Goal: Navigation & Orientation: Find specific page/section

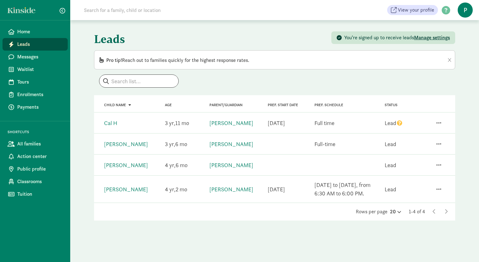
click at [432, 36] on span "Manage settings" at bounding box center [432, 37] width 36 height 7
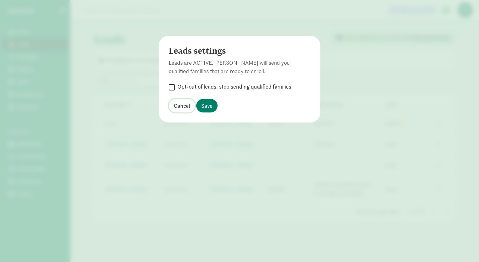
click at [182, 104] on span "Cancel" at bounding box center [182, 105] width 16 height 8
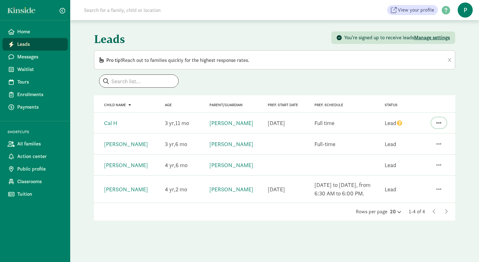
click at [439, 122] on span "button" at bounding box center [439, 123] width 5 height 6
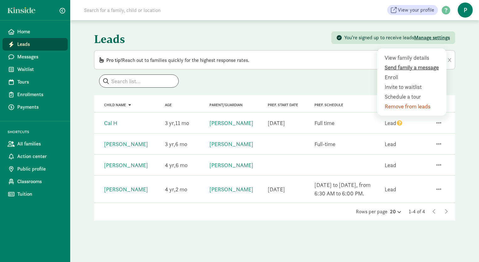
click at [416, 73] on div "Send family a message" at bounding box center [413, 77] width 57 height 8
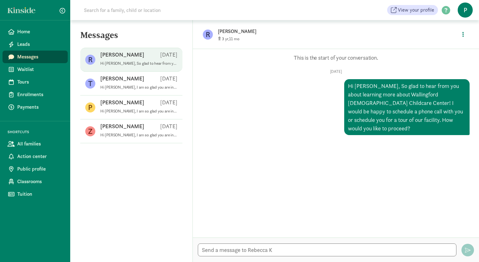
click at [156, 62] on p "Hi [PERSON_NAME], So glad to hear from you about learning more about Wallingfor…" at bounding box center [138, 63] width 77 height 5
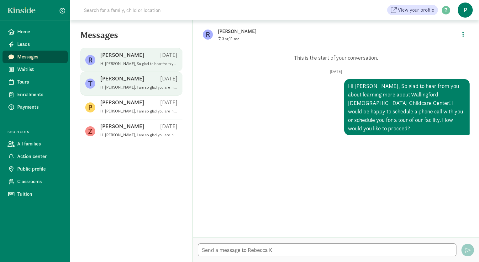
click at [128, 85] on p "Hi [PERSON_NAME], I am so glad you are interested in learning more about enroll…" at bounding box center [138, 87] width 77 height 5
click at [128, 62] on p "Hi [PERSON_NAME], So glad to hear from you about learning more about Wallingfor…" at bounding box center [138, 63] width 77 height 5
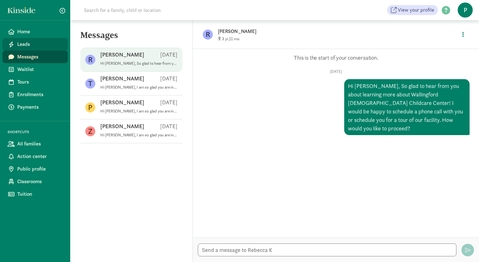
click at [27, 46] on span "Leads" at bounding box center [39, 44] width 45 height 8
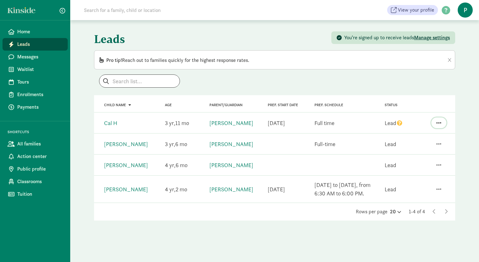
click at [438, 121] on span "button" at bounding box center [439, 123] width 5 height 6
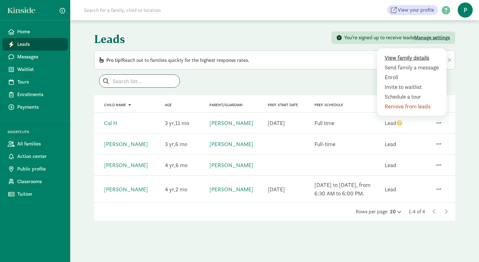
click at [414, 63] on div "View family details" at bounding box center [413, 67] width 57 height 8
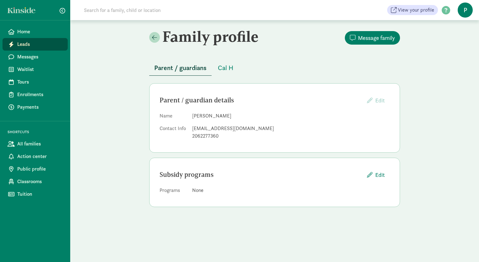
click at [42, 44] on span "Leads" at bounding box center [39, 44] width 45 height 8
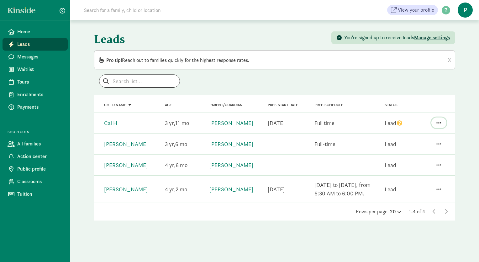
click at [441, 122] on span "button" at bounding box center [439, 123] width 5 height 6
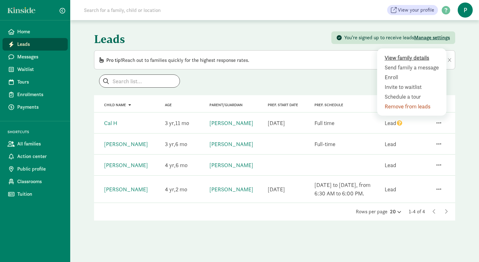
click at [419, 63] on div "View family details" at bounding box center [413, 67] width 57 height 8
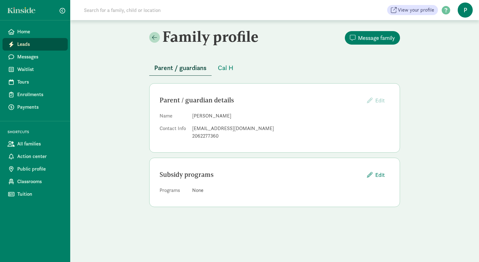
click at [29, 43] on span "Leads" at bounding box center [39, 44] width 45 height 8
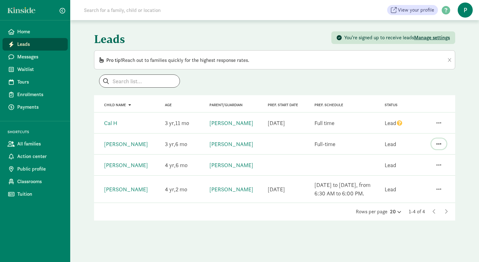
click at [438, 142] on span "button" at bounding box center [439, 144] width 5 height 6
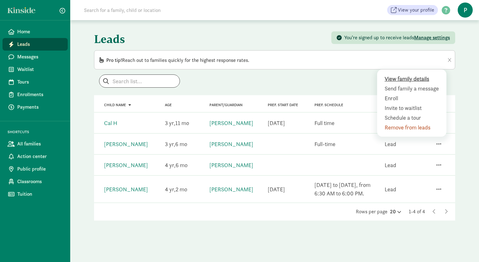
click at [414, 84] on div "View family details" at bounding box center [413, 88] width 57 height 8
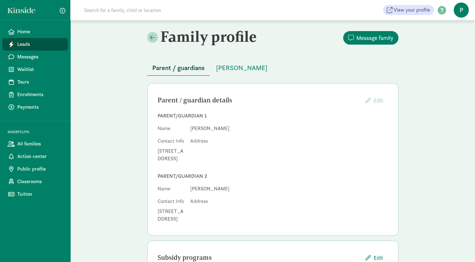
click at [40, 46] on span "Leads" at bounding box center [39, 44] width 45 height 8
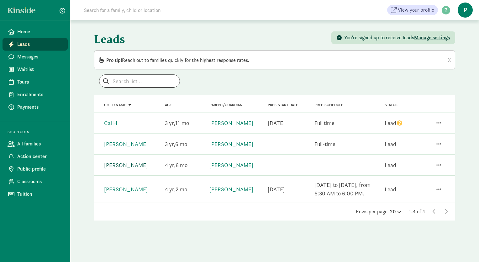
click at [131, 165] on link "[PERSON_NAME]" at bounding box center [126, 164] width 44 height 7
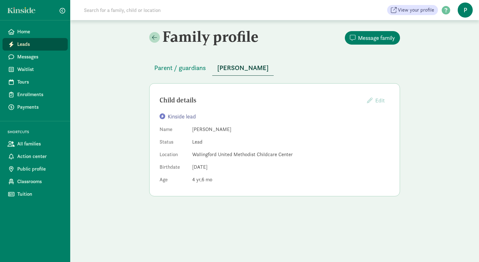
click at [26, 44] on span "Leads" at bounding box center [39, 44] width 45 height 8
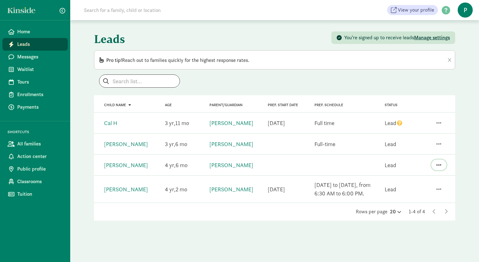
click at [438, 165] on span "button" at bounding box center [439, 165] width 5 height 6
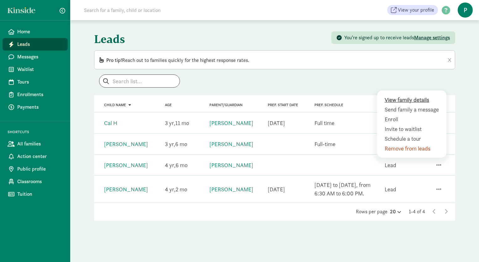
click at [397, 105] on div "View family details" at bounding box center [413, 109] width 57 height 8
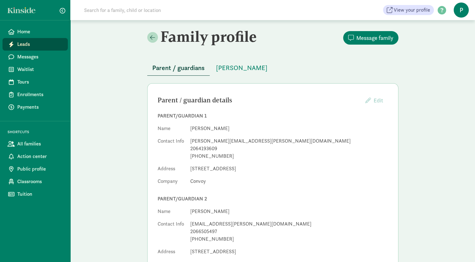
click at [33, 43] on span "Leads" at bounding box center [39, 44] width 45 height 8
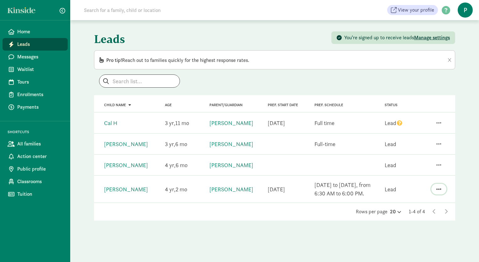
click at [439, 188] on span "button" at bounding box center [439, 189] width 5 height 6
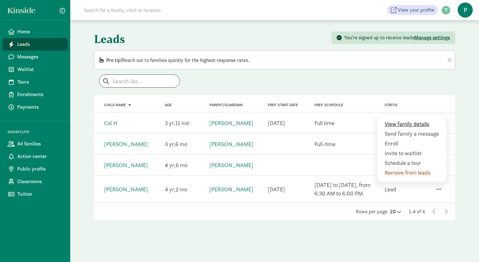
click at [417, 129] on div "View family details" at bounding box center [413, 133] width 57 height 8
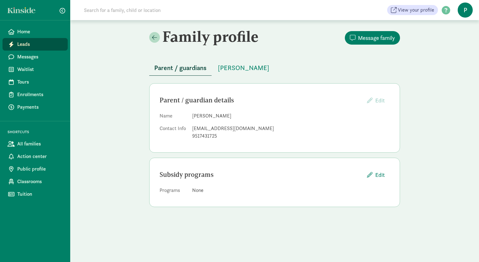
click at [22, 43] on span "Leads" at bounding box center [39, 44] width 45 height 8
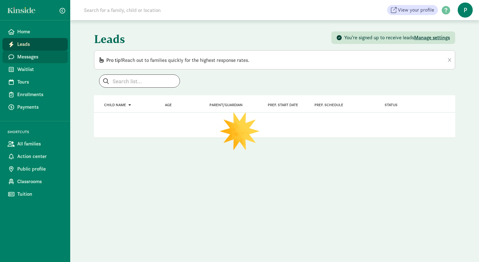
click at [24, 52] on link "Messages" at bounding box center [35, 57] width 65 height 13
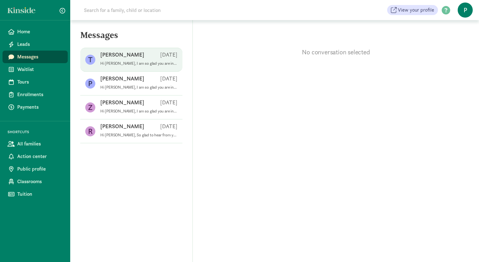
click at [151, 67] on span "[PERSON_NAME] [DATE] Hi [PERSON_NAME], I am so glad you are interested in learn…" at bounding box center [138, 60] width 77 height 18
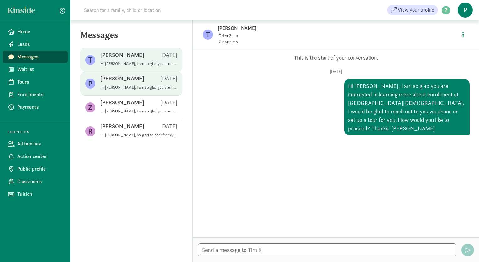
click at [143, 81] on div "[PERSON_NAME] [DATE]" at bounding box center [138, 80] width 77 height 10
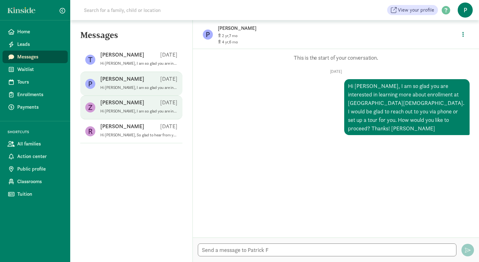
click at [133, 103] on div "[PERSON_NAME] N [DATE]" at bounding box center [138, 104] width 77 height 10
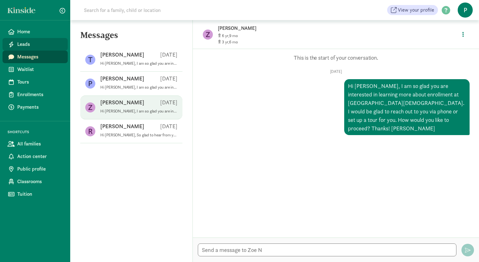
click at [36, 47] on span "Leads" at bounding box center [39, 44] width 45 height 8
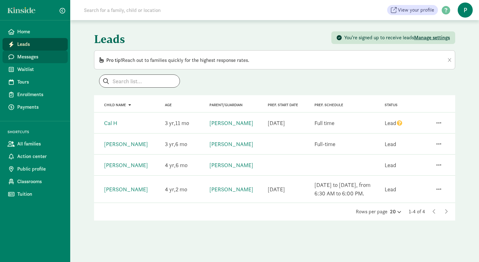
click at [31, 57] on span "Messages" at bounding box center [39, 57] width 45 height 8
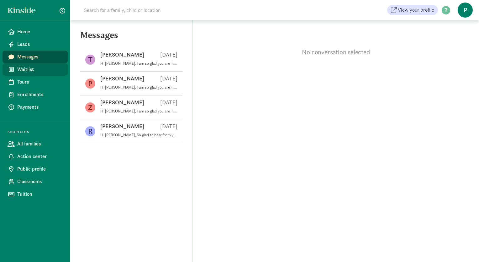
click at [27, 70] on span "Waitlist" at bounding box center [39, 70] width 45 height 8
